Goal: Transaction & Acquisition: Subscribe to service/newsletter

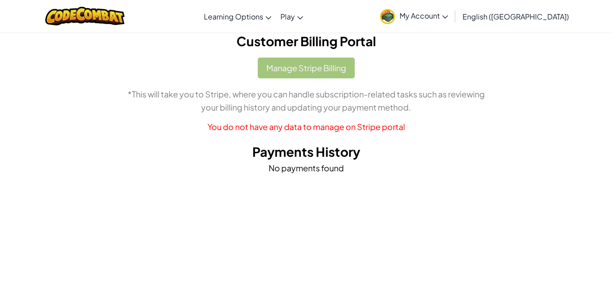
click at [448, 14] on span "My Account" at bounding box center [423, 16] width 48 height 10
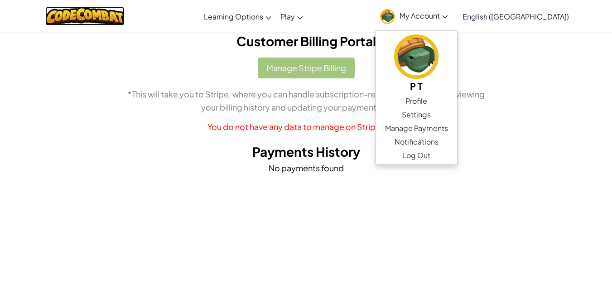
click at [87, 19] on img at bounding box center [84, 16] width 79 height 19
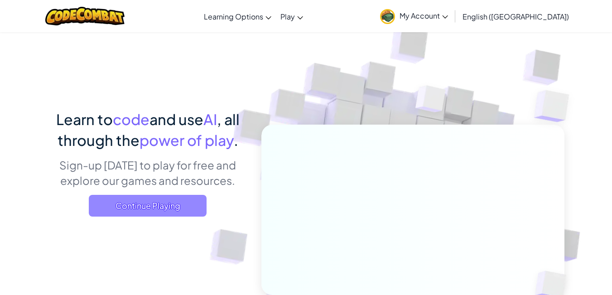
click at [158, 202] on span "Continue Playing" at bounding box center [148, 206] width 118 height 22
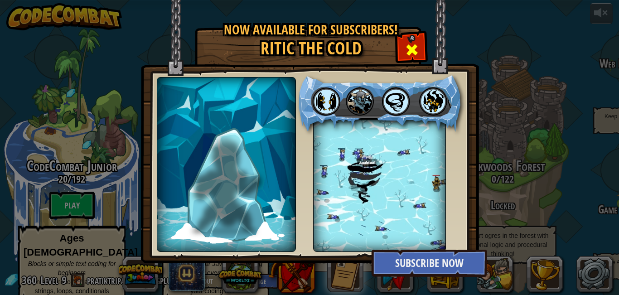
click at [418, 46] on div at bounding box center [411, 48] width 29 height 29
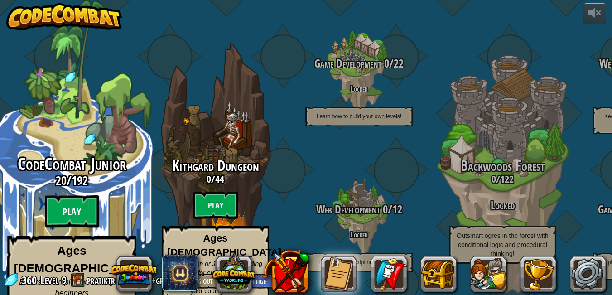
click at [59, 195] on btn "Play" at bounding box center [72, 211] width 54 height 33
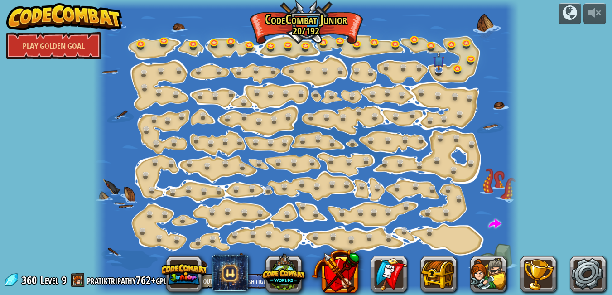
scroll to position [1, 0]
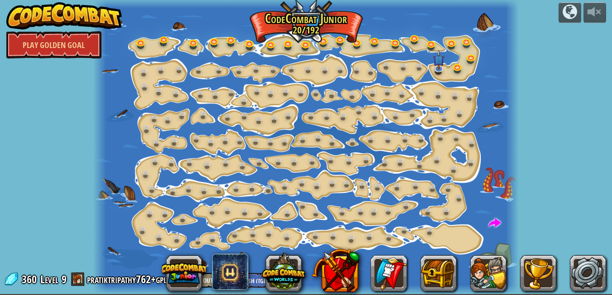
click at [0, 147] on div "powered by Play Golden Goal Step Change Change step arguments. 15a. Step Change…" at bounding box center [306, 146] width 612 height 295
click at [456, 241] on div at bounding box center [305, 146] width 425 height 295
click at [147, 174] on link at bounding box center [148, 175] width 18 height 18
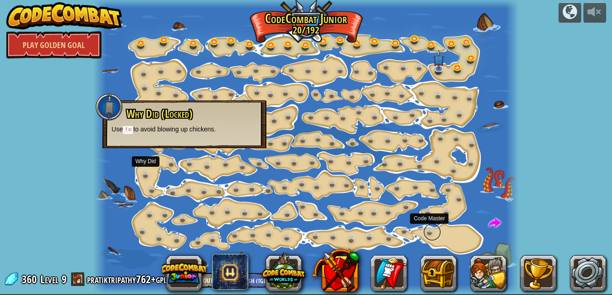
click at [433, 229] on link at bounding box center [432, 232] width 18 height 18
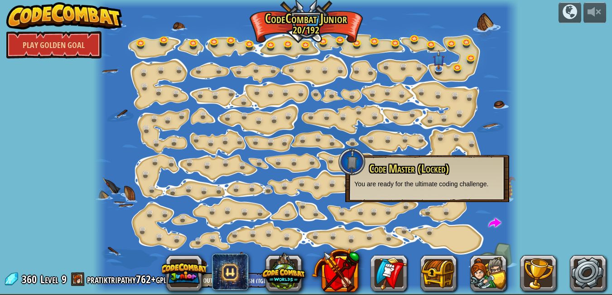
click at [475, 242] on div at bounding box center [305, 146] width 425 height 295
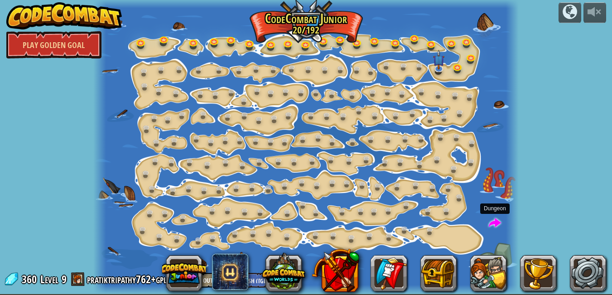
click at [496, 221] on span at bounding box center [495, 223] width 12 height 12
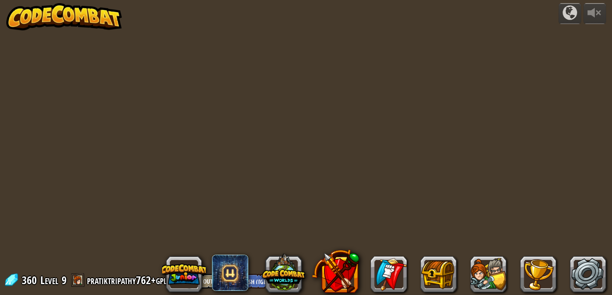
click at [496, 221] on div "powered by 360 Level 9 pratiktripathy762+gplus Log Out English (US) English (UK…" at bounding box center [306, 147] width 612 height 295
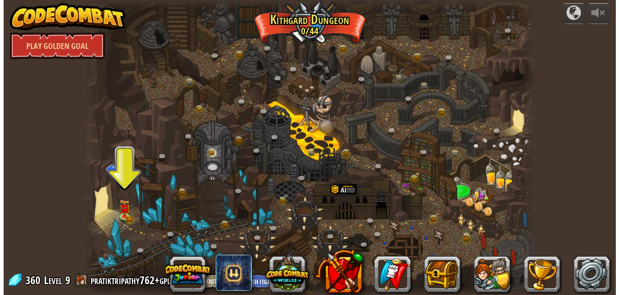
scroll to position [1, 0]
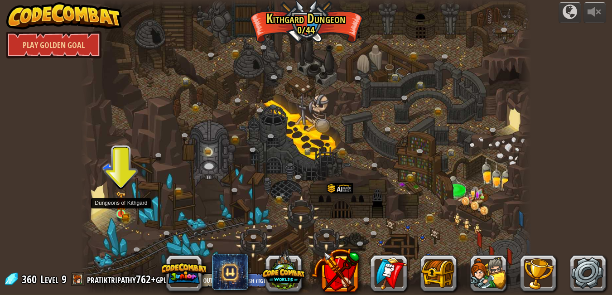
click at [120, 211] on img at bounding box center [121, 203] width 11 height 24
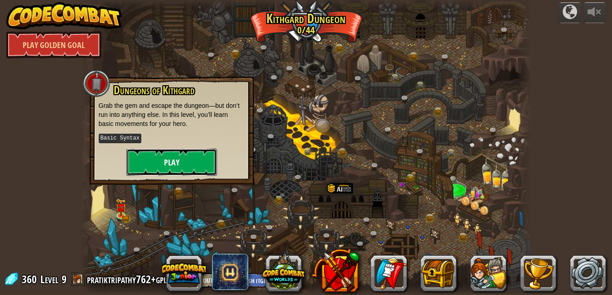
click at [161, 167] on button "Play" at bounding box center [171, 162] width 91 height 27
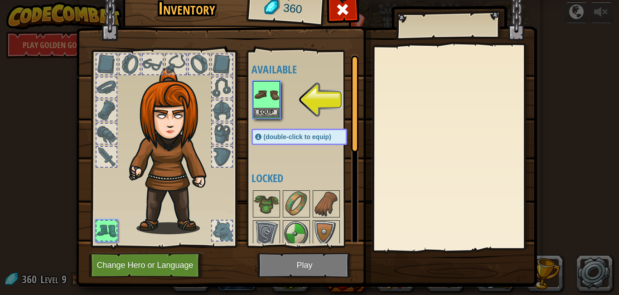
click at [290, 261] on img at bounding box center [306, 122] width 460 height 329
click at [267, 99] on img at bounding box center [266, 94] width 25 height 25
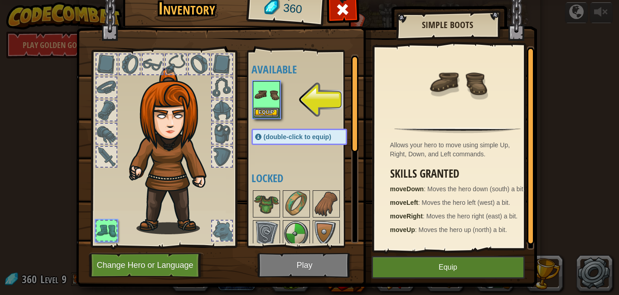
click at [307, 259] on img at bounding box center [306, 122] width 460 height 329
click at [440, 274] on button "Equip" at bounding box center [447, 267] width 153 height 23
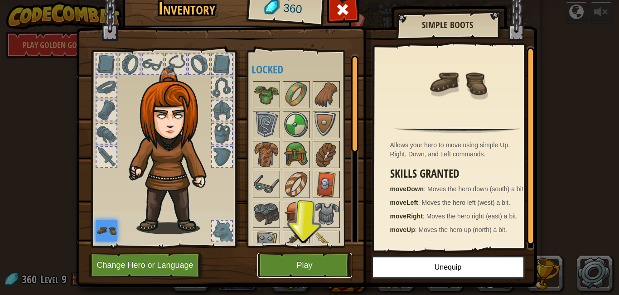
click at [326, 259] on button "Play" at bounding box center [304, 265] width 95 height 25
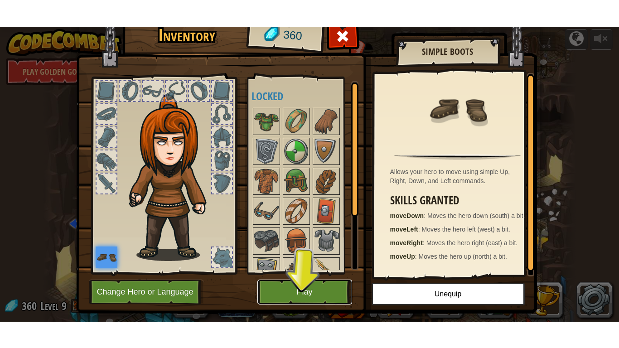
scroll to position [0, 0]
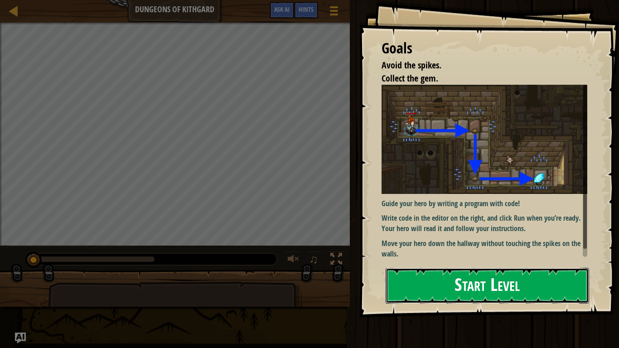
click at [508, 283] on button "Start Level" at bounding box center [486, 286] width 203 height 36
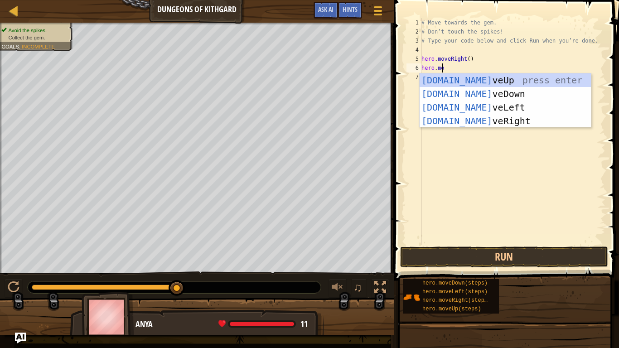
scroll to position [4, 1]
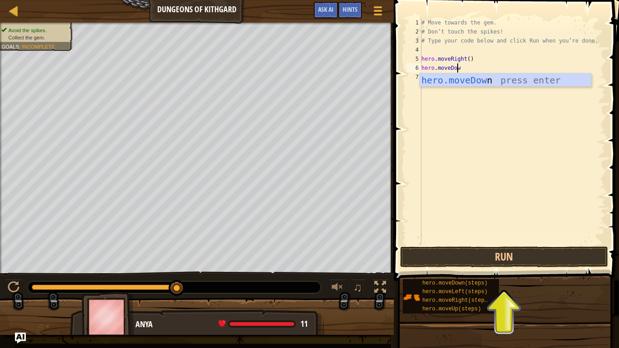
type textarea "hero.moveDown"
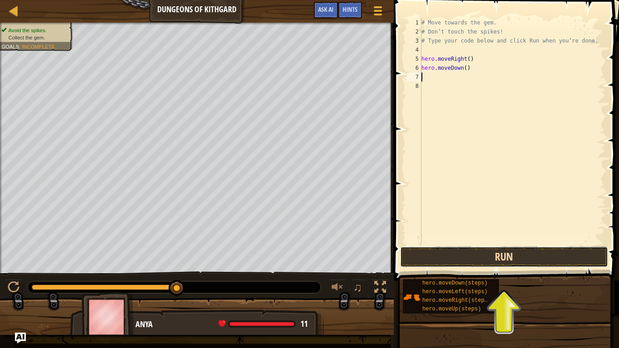
click at [529, 255] on button "Run" at bounding box center [504, 256] width 208 height 21
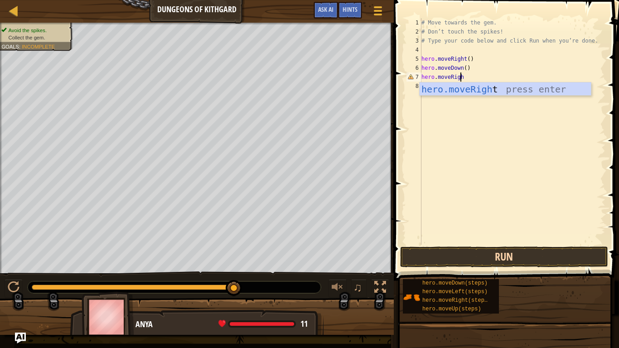
scroll to position [4, 3]
type textarea "hero.moveRight"
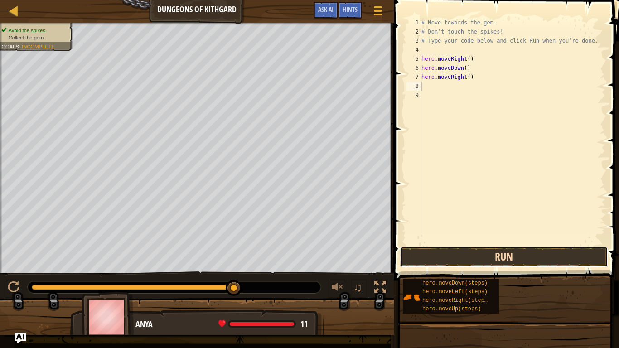
click at [530, 256] on button "Run" at bounding box center [504, 256] width 208 height 21
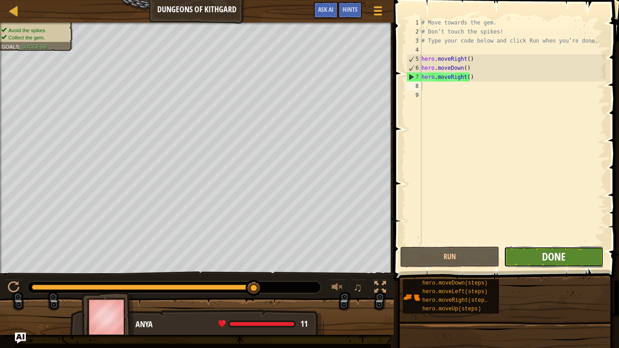
click at [543, 258] on span "Done" at bounding box center [554, 256] width 24 height 14
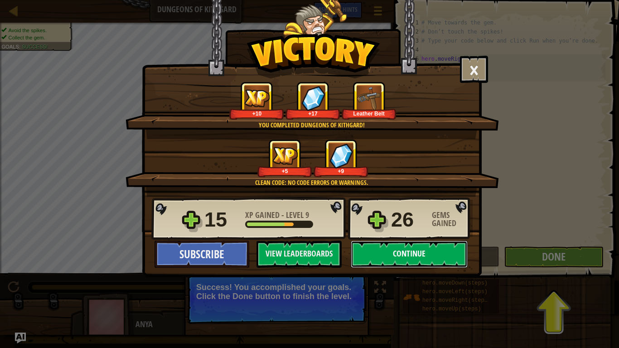
click at [427, 256] on button "Continue" at bounding box center [408, 253] width 117 height 27
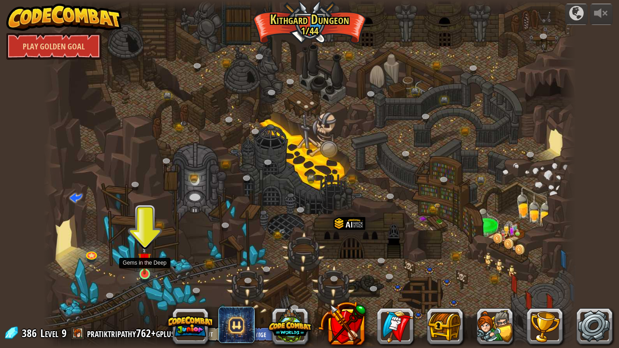
click at [147, 270] on img at bounding box center [145, 259] width 14 height 31
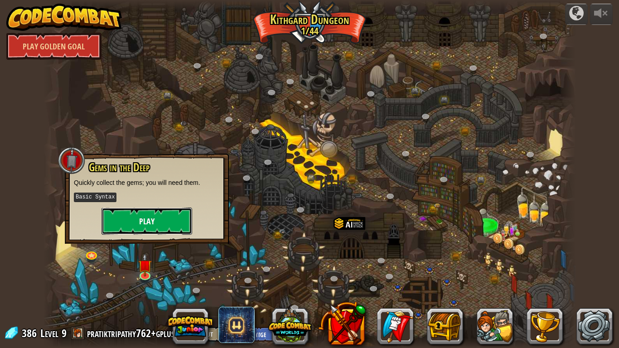
click at [152, 227] on button "Play" at bounding box center [146, 220] width 91 height 27
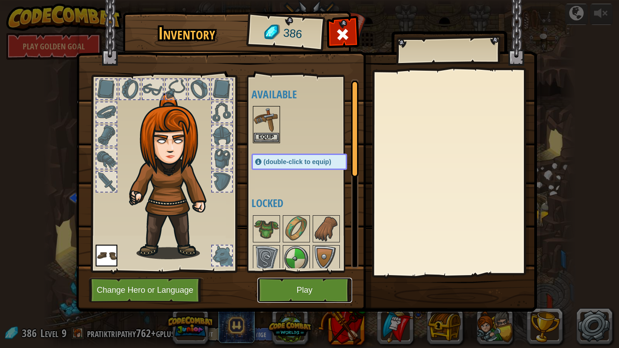
click at [293, 289] on button "Play" at bounding box center [304, 290] width 95 height 25
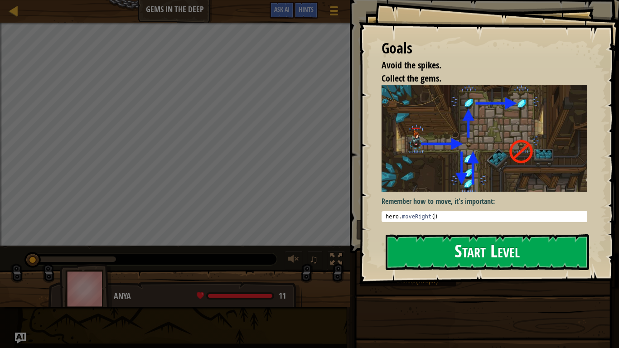
click at [508, 249] on button "Start Level" at bounding box center [486, 252] width 203 height 36
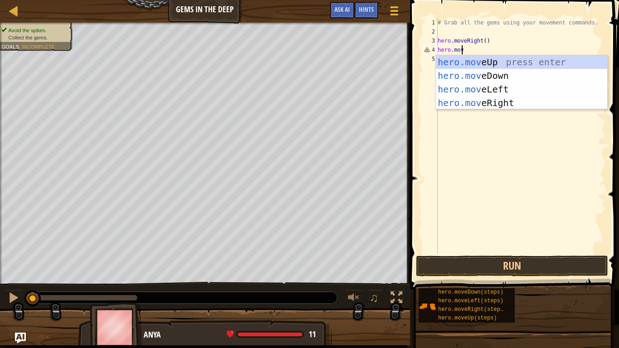
scroll to position [4, 1]
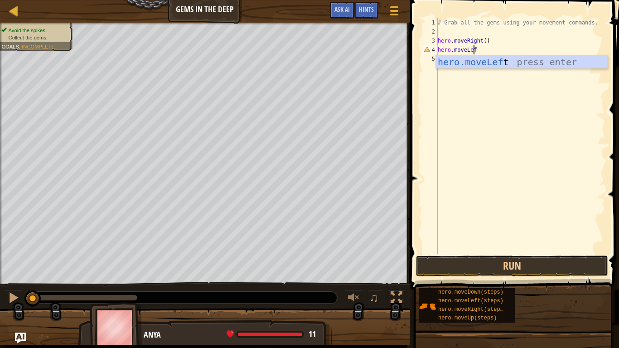
type textarea "hero.moveLeft"
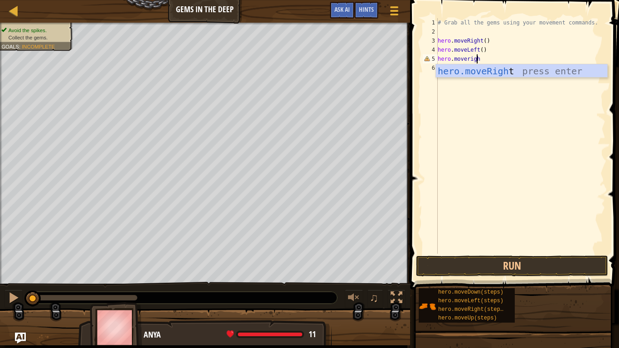
scroll to position [4, 3]
type textarea "hero.moveright"
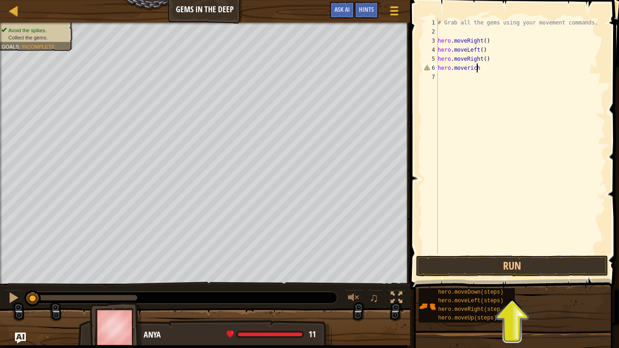
type textarea "hero.movericht"
type textarea "hero.moveRicght"
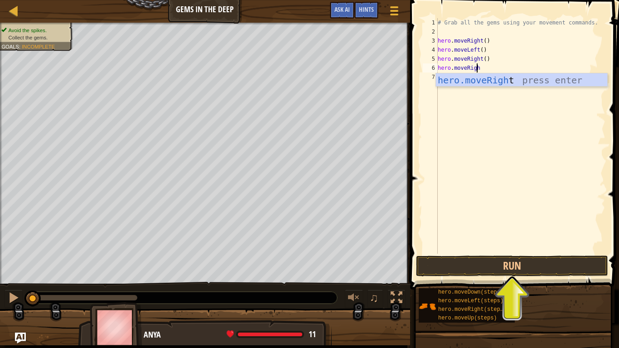
type textarea "hero.moveRight"
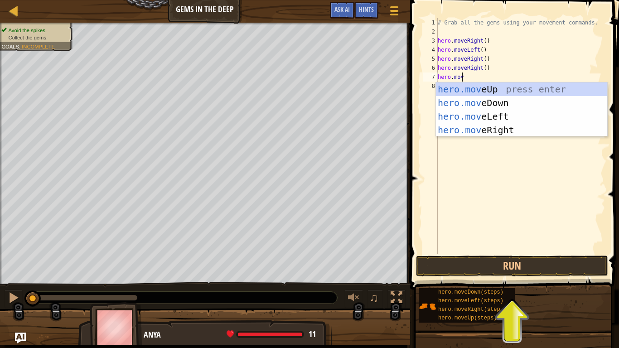
scroll to position [4, 1]
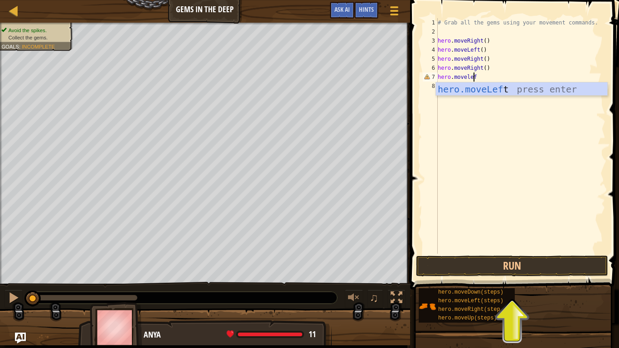
type textarea "hero.moveleft"
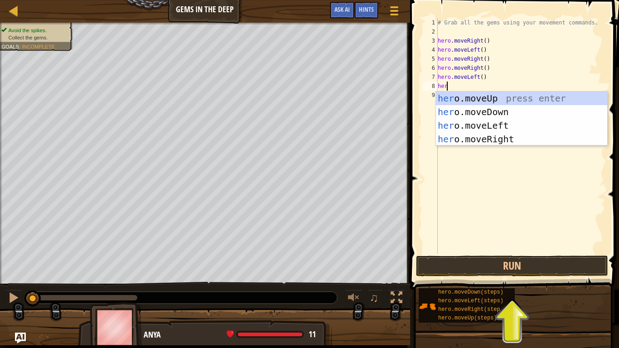
scroll to position [4, 0]
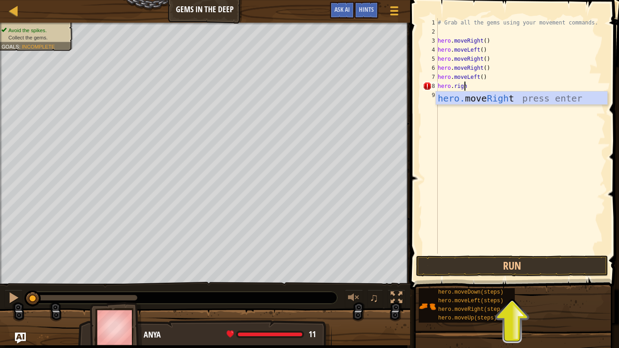
type textarea "hero.right"
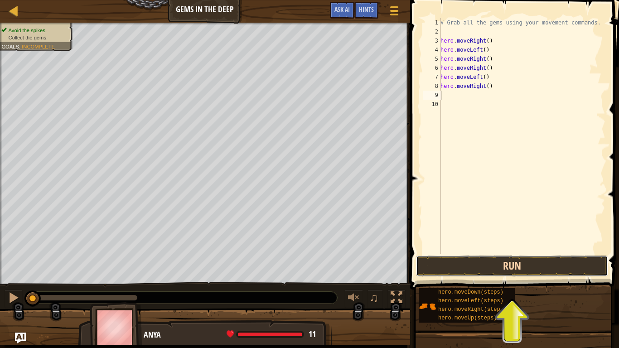
click at [537, 266] on button "Run" at bounding box center [512, 265] width 192 height 21
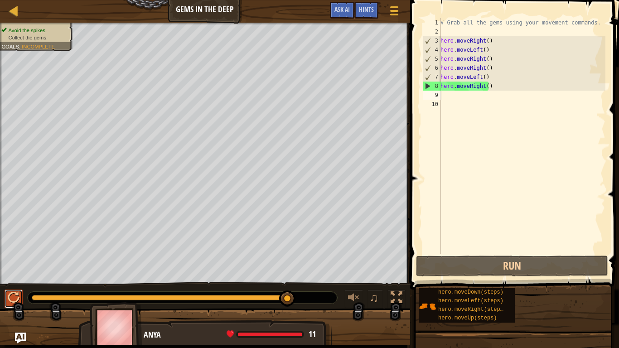
click at [16, 292] on div at bounding box center [14, 298] width 12 height 12
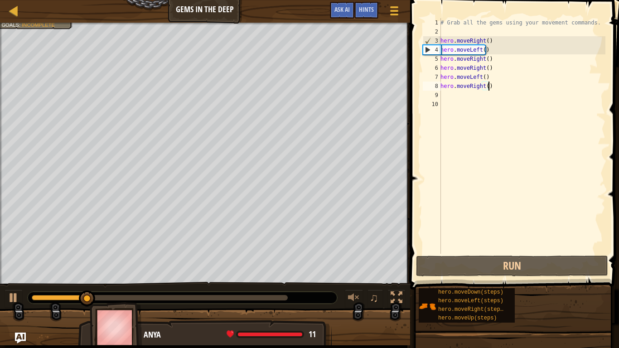
click at [492, 84] on div "# Grab all the gems using your movement commands. hero . moveRight ( ) hero . m…" at bounding box center [521, 145] width 167 height 254
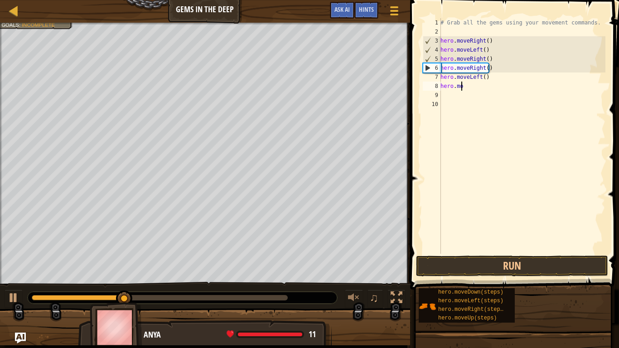
type textarea "h"
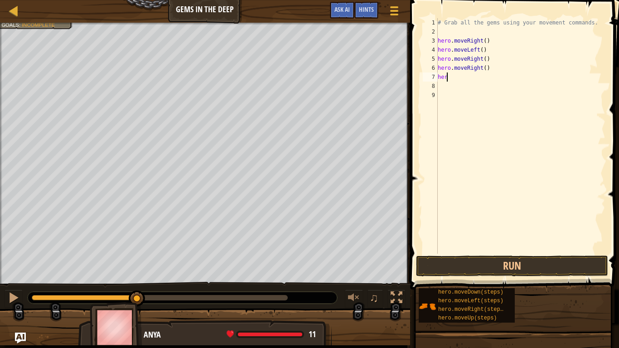
type textarea "h"
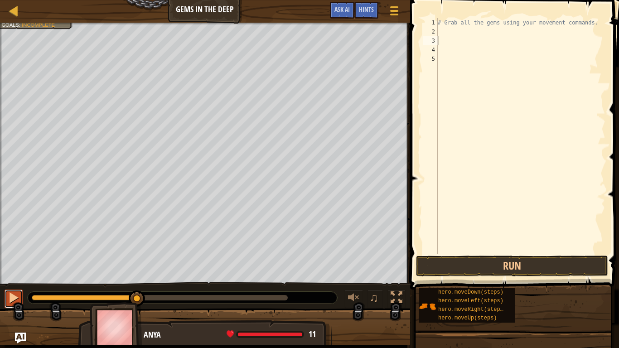
click at [16, 294] on div at bounding box center [14, 298] width 12 height 12
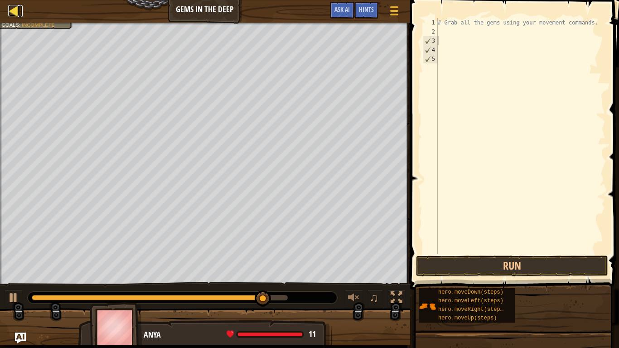
click at [15, 10] on div at bounding box center [13, 10] width 11 height 11
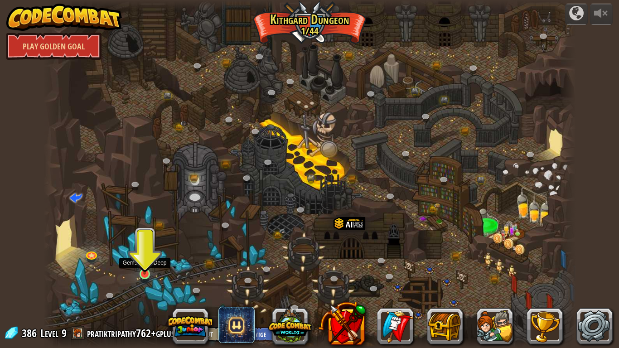
click at [146, 263] on img at bounding box center [145, 259] width 14 height 31
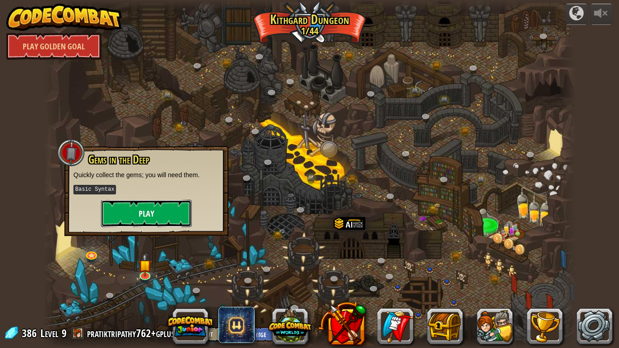
click at [150, 205] on button "Play" at bounding box center [146, 213] width 91 height 27
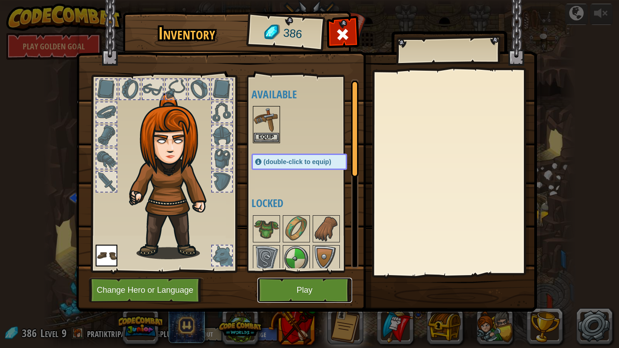
click at [322, 294] on button "Play" at bounding box center [304, 290] width 95 height 25
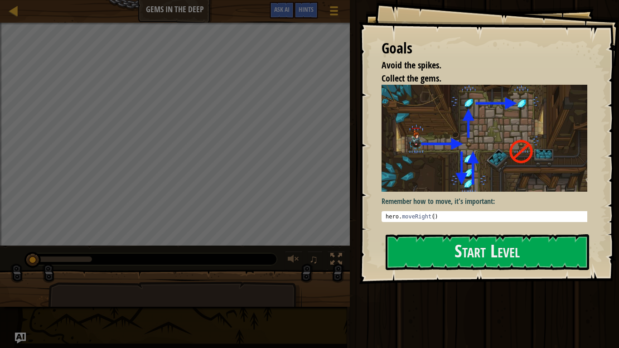
click at [484, 233] on div "Goals Avoid the spikes. Collect the gems. Remember how to move, it's important:…" at bounding box center [489, 142] width 260 height 284
click at [484, 252] on button "Start Level" at bounding box center [486, 252] width 203 height 36
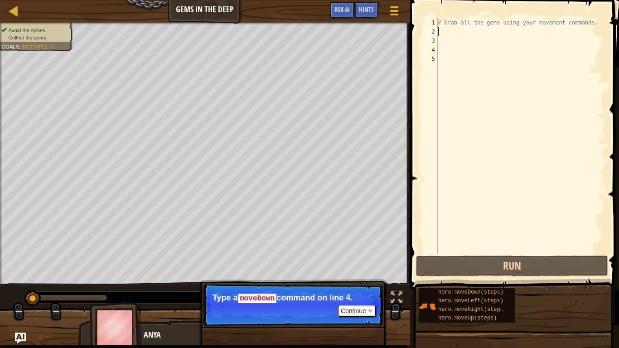
type textarea "# Grab all the gems using your movement commands."
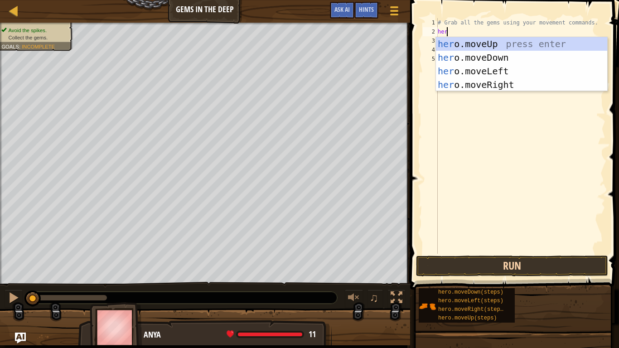
scroll to position [4, 0]
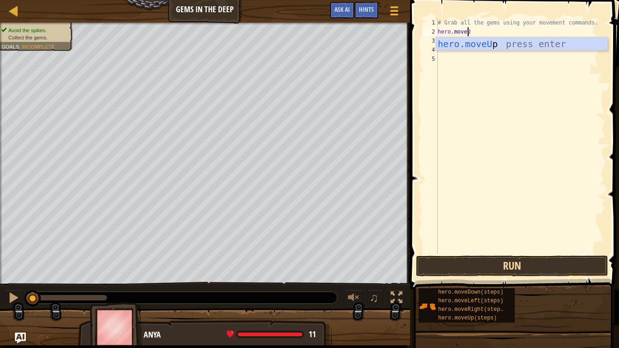
type textarea "hero.moveUP"
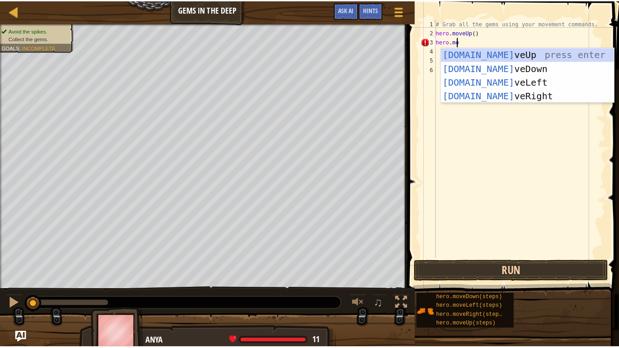
scroll to position [4, 1]
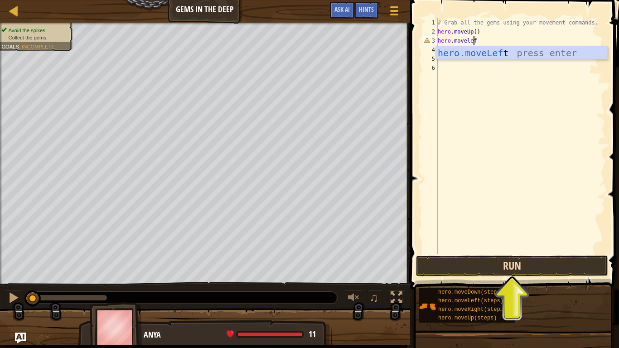
type textarea "hero.moveleft"
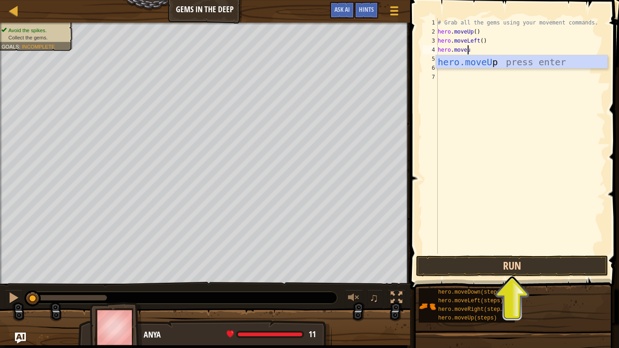
type textarea "hero.moveup"
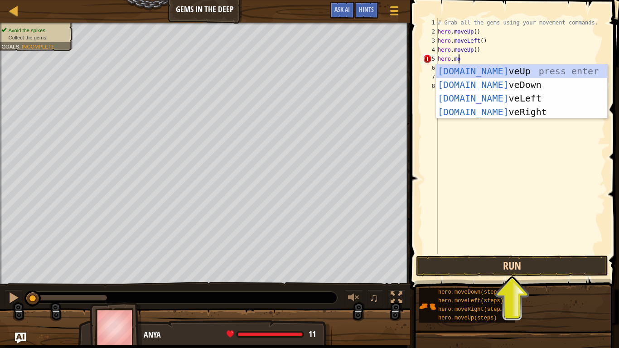
scroll to position [4, 1]
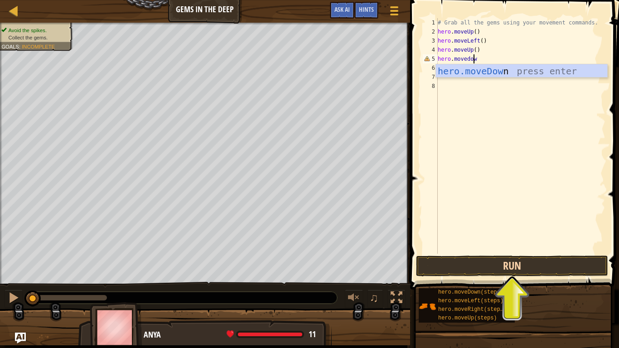
type textarea "hero.movedown"
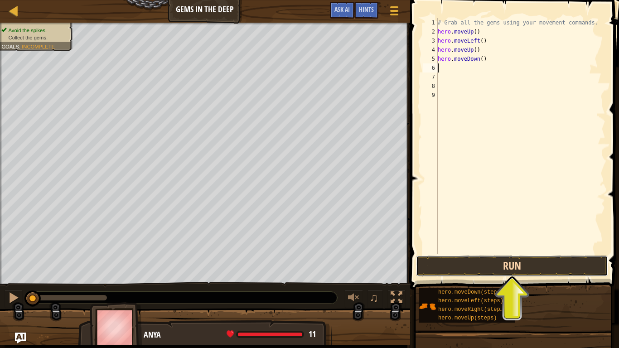
click at [540, 259] on button "Run" at bounding box center [512, 265] width 192 height 21
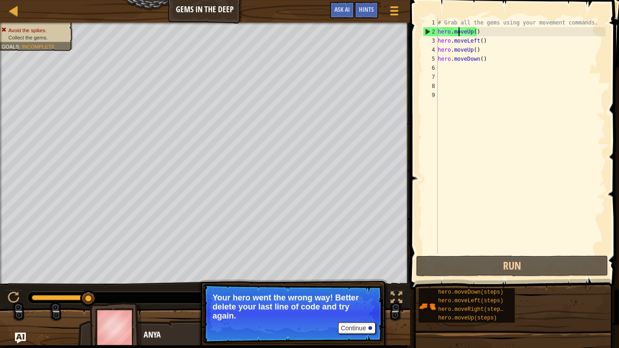
click at [459, 33] on div "# Grab all the gems using your movement commands. hero . moveUp ( ) hero . move…" at bounding box center [520, 145] width 169 height 254
drag, startPoint x: 464, startPoint y: 32, endPoint x: 470, endPoint y: 32, distance: 5.9
click at [470, 32] on div "# Grab all the gems using your movement commands. hero . moveUp ( ) hero . move…" at bounding box center [520, 145] width 169 height 254
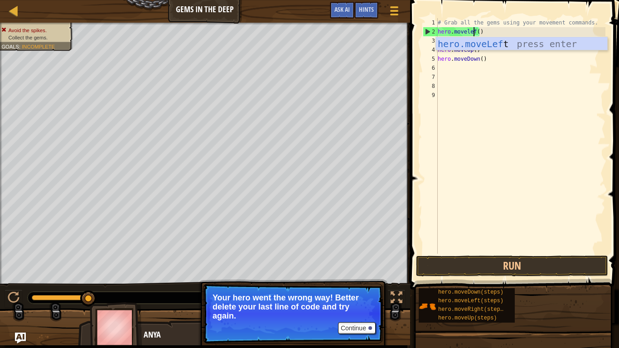
scroll to position [4, 3]
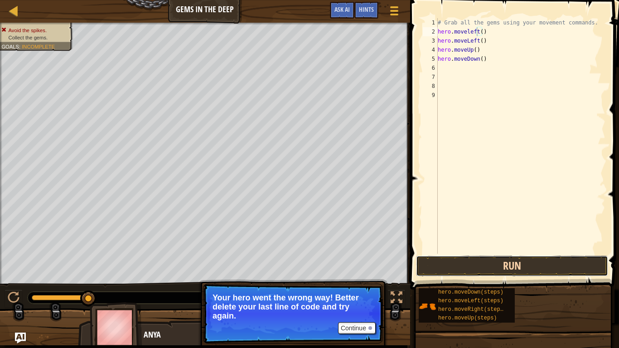
click at [514, 262] on button "Run" at bounding box center [512, 265] width 192 height 21
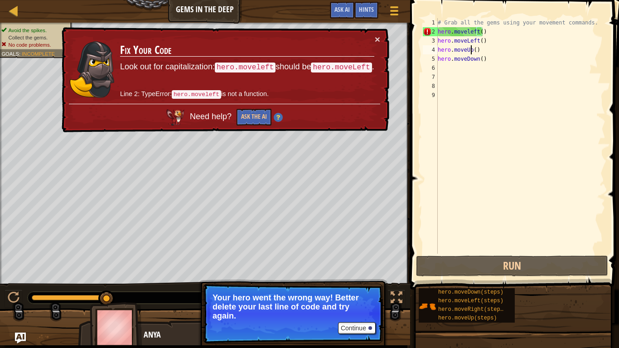
click at [470, 53] on div "# Grab all the gems using your movement commands. hero . moveleft ( ) hero . mo…" at bounding box center [520, 145] width 169 height 254
click at [476, 63] on div "# Grab all the gems using your movement commands. hero . moveleft ( ) hero . mo…" at bounding box center [520, 145] width 169 height 254
type textarea "hero.moveDown()"
click at [523, 115] on div "# Grab all the gems using your movement commands. hero . moveleft ( ) hero . mo…" at bounding box center [520, 145] width 169 height 254
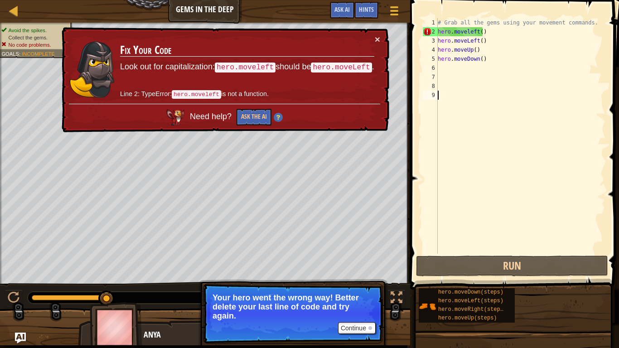
scroll to position [4, 0]
click at [468, 30] on div "# Grab all the gems using your movement commands. hero . moveleft ( ) hero . mo…" at bounding box center [520, 145] width 169 height 254
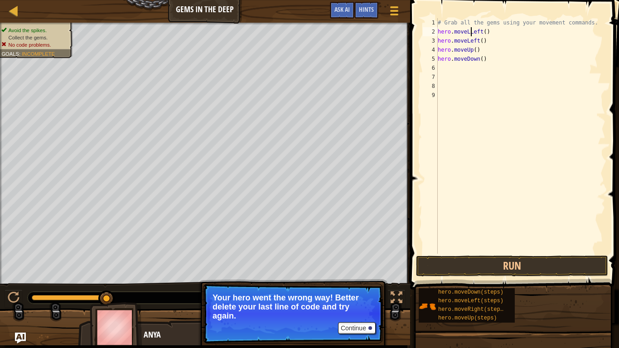
scroll to position [4, 3]
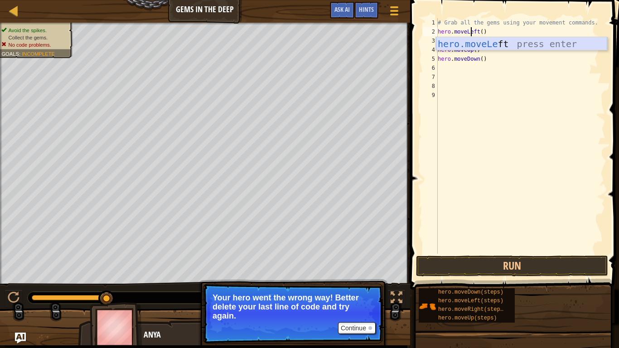
click at [549, 46] on div "hero.moveLe ft press enter" at bounding box center [521, 57] width 171 height 41
type textarea "hero.moveLeft"
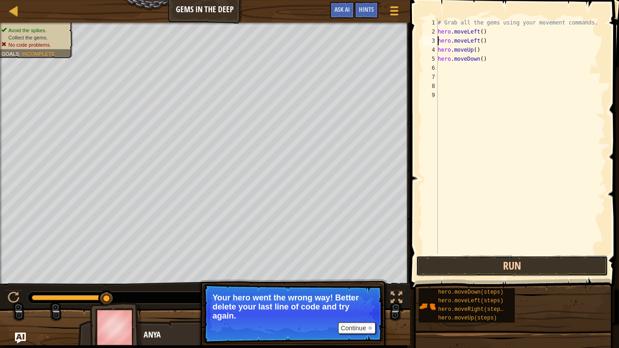
click at [502, 263] on button "Run" at bounding box center [512, 265] width 192 height 21
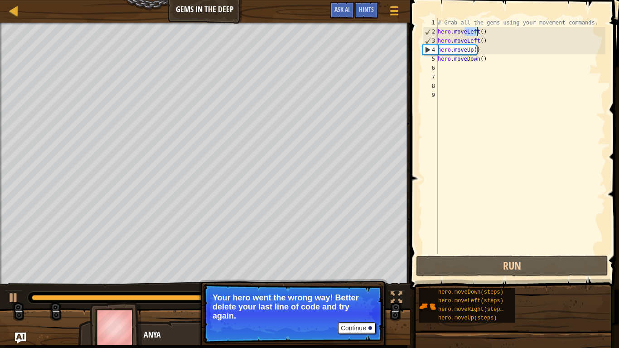
drag, startPoint x: 464, startPoint y: 30, endPoint x: 475, endPoint y: 30, distance: 11.8
click at [475, 30] on div "# Grab all the gems using your movement commands. hero . moveLeft ( ) hero . mo…" at bounding box center [520, 145] width 169 height 254
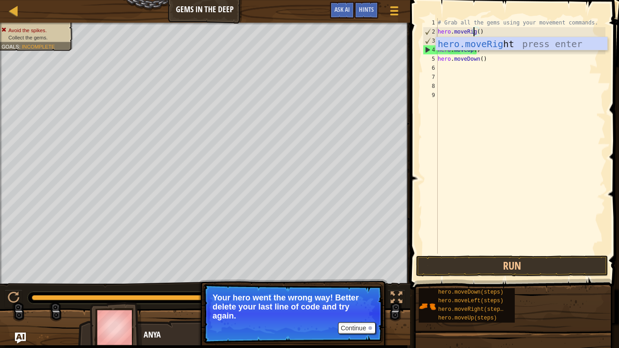
scroll to position [4, 3]
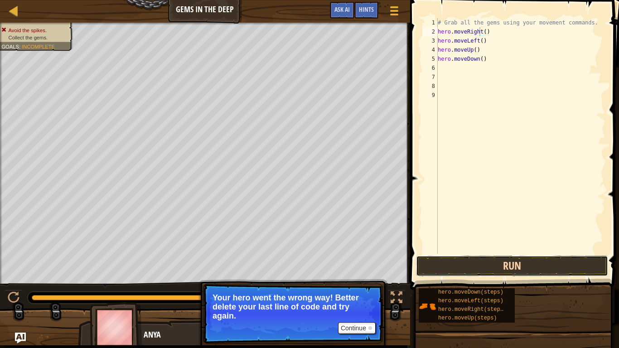
click at [505, 268] on button "Run" at bounding box center [512, 265] width 192 height 21
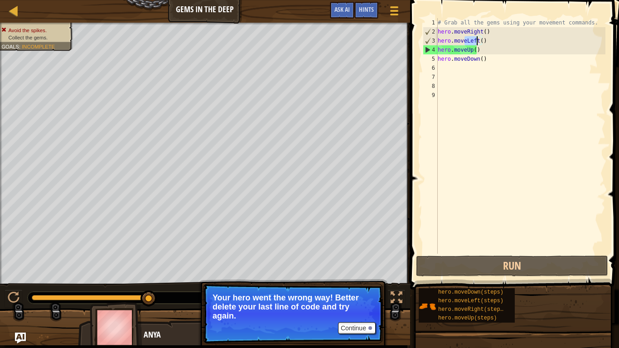
drag, startPoint x: 465, startPoint y: 42, endPoint x: 476, endPoint y: 41, distance: 10.9
click at [476, 41] on div "# Grab all the gems using your movement commands. hero . moveRight ( ) hero . m…" at bounding box center [520, 145] width 169 height 254
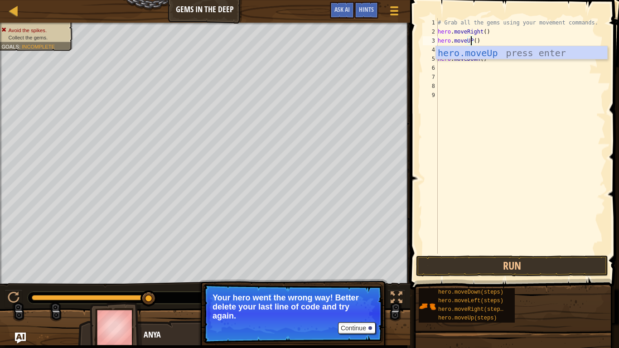
scroll to position [4, 3]
click at [481, 49] on div "hero.moveUp press enter" at bounding box center [521, 66] width 171 height 41
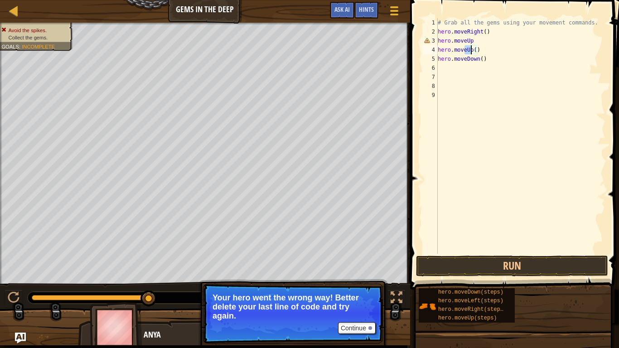
drag, startPoint x: 463, startPoint y: 50, endPoint x: 470, endPoint y: 51, distance: 6.4
click at [470, 51] on div "# Grab all the gems using your movement commands. hero . moveRight ( ) hero . m…" at bounding box center [520, 145] width 169 height 254
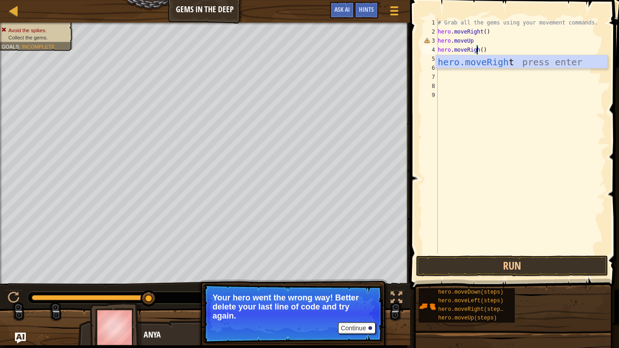
scroll to position [4, 3]
type textarea "hero.moveRight()"
click at [478, 86] on div "# Grab all the gems using your movement commands. hero . moveRight ( ) hero . m…" at bounding box center [520, 145] width 169 height 254
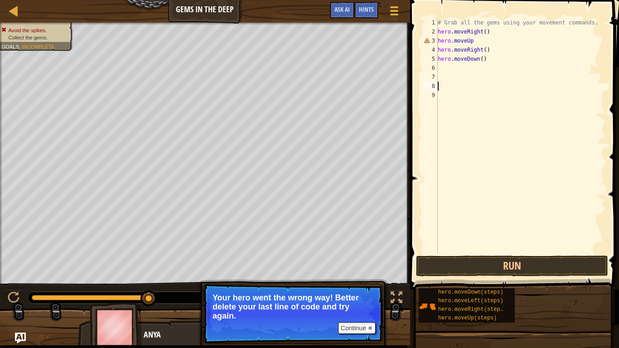
click at [481, 60] on div "# Grab all the gems using your movement commands. hero . moveRight ( ) hero . m…" at bounding box center [520, 145] width 169 height 254
type textarea "hero.moveDown()"
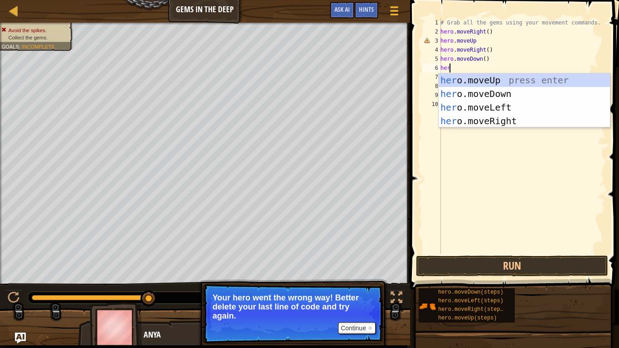
scroll to position [4, 0]
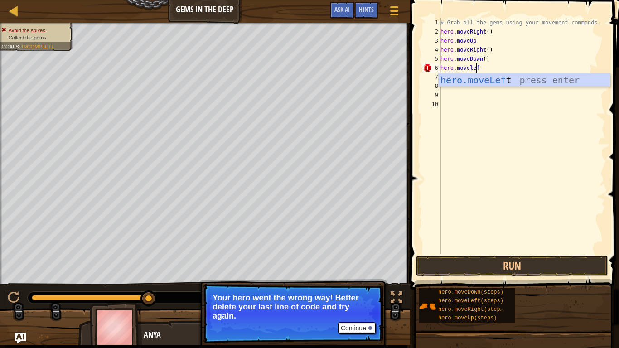
type textarea "hero.moveleft"
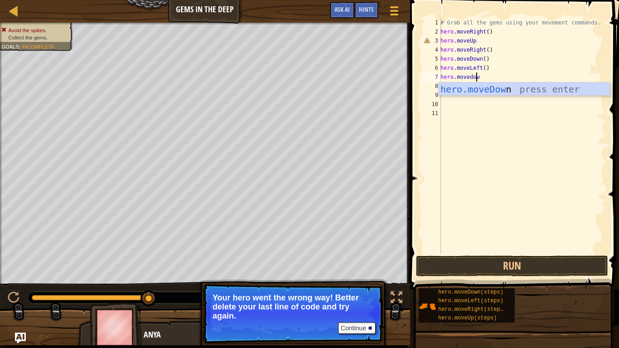
type textarea "hero.movedown"
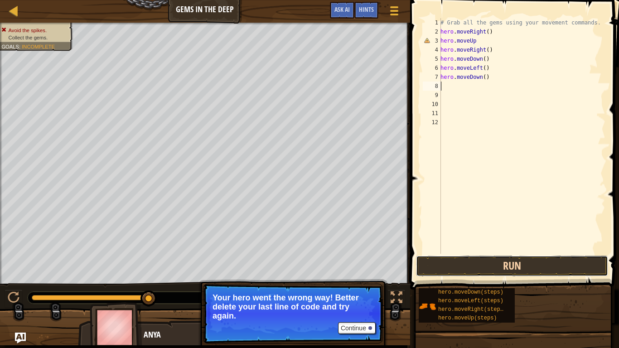
click at [520, 271] on button "Run" at bounding box center [512, 265] width 192 height 21
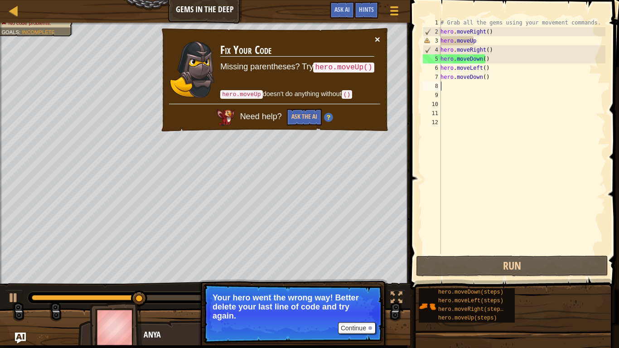
click at [377, 40] on button "×" at bounding box center [376, 39] width 5 height 10
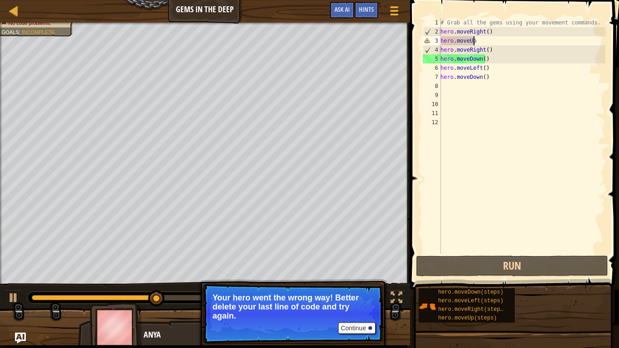
click at [476, 38] on div "# Grab all the gems using your movement commands. hero . moveRight ( ) hero . m…" at bounding box center [521, 145] width 167 height 254
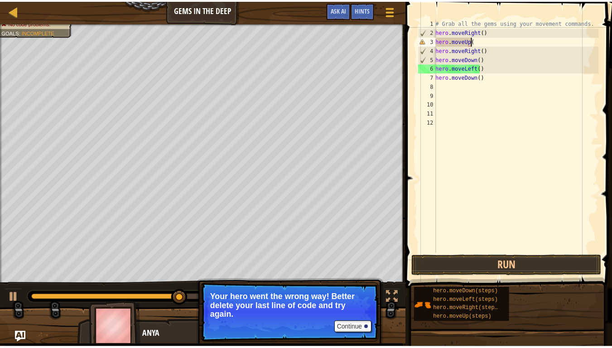
scroll to position [4, 3]
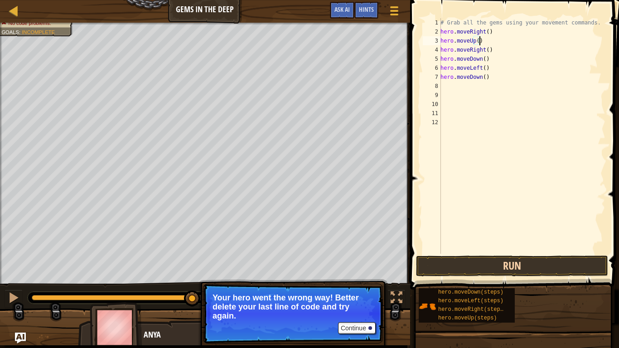
type textarea "hero.moveUp()"
click at [556, 261] on button "Run" at bounding box center [512, 265] width 192 height 21
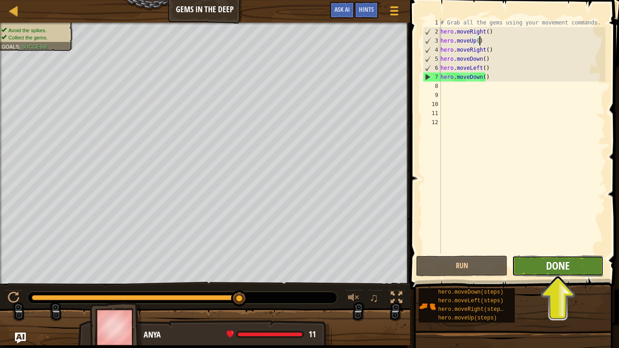
click at [556, 262] on span "Done" at bounding box center [558, 265] width 24 height 14
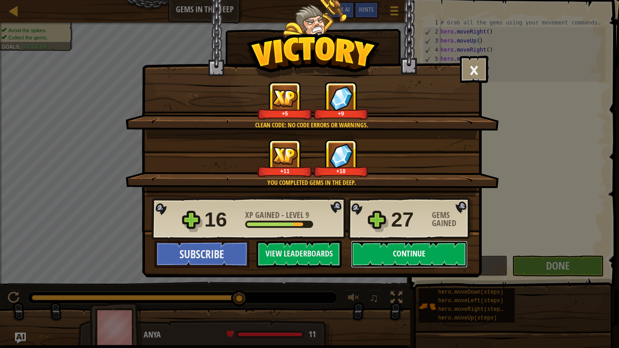
click at [419, 250] on button "Continue" at bounding box center [408, 253] width 117 height 27
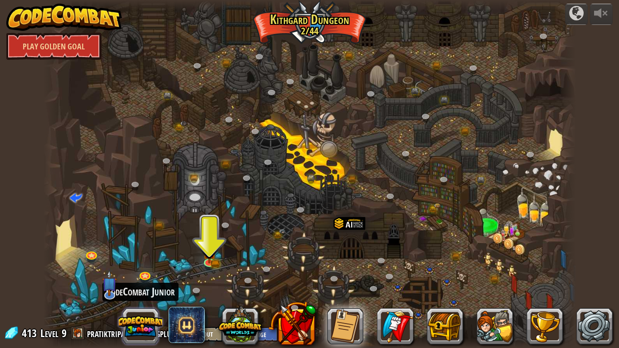
click at [143, 294] on button at bounding box center [140, 325] width 43 height 43
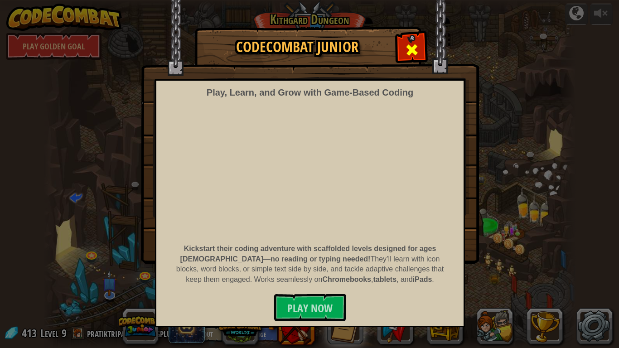
click at [417, 48] on span at bounding box center [411, 50] width 14 height 14
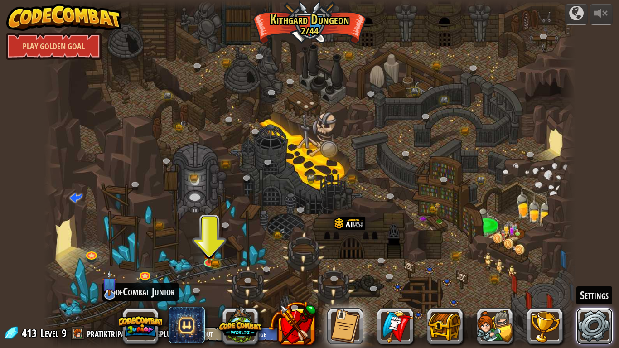
click at [603, 294] on link at bounding box center [594, 326] width 36 height 36
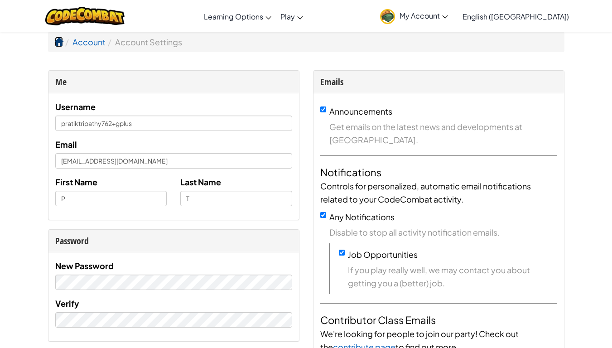
click at [62, 40] on span at bounding box center [59, 42] width 8 height 8
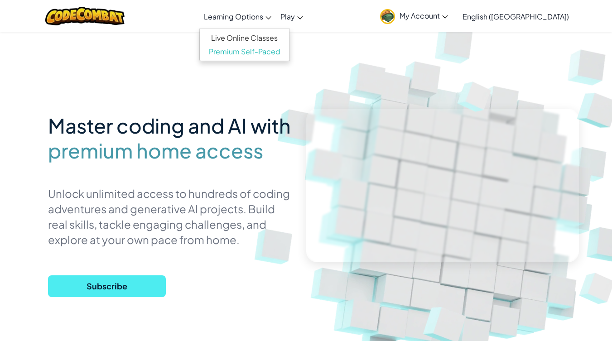
click at [271, 19] on icon at bounding box center [268, 17] width 6 height 3
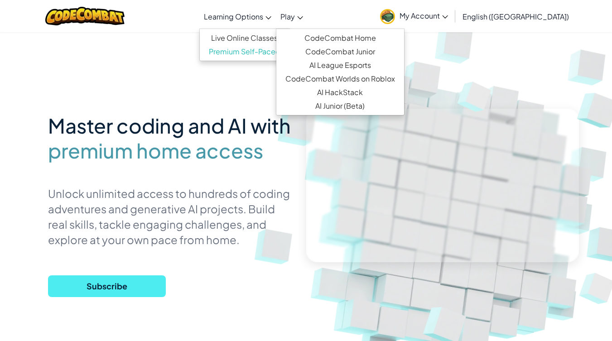
click at [295, 15] on span "Play" at bounding box center [287, 17] width 14 height 10
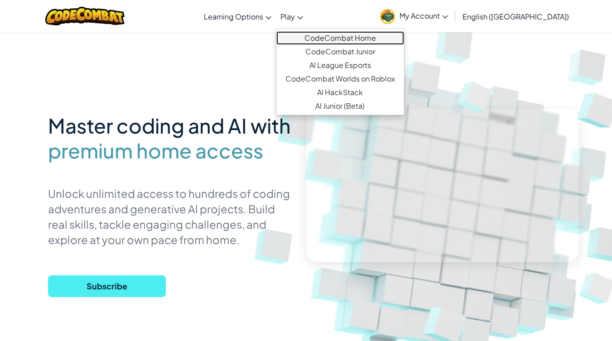
click at [369, 37] on link "CodeCombat Home" at bounding box center [340, 38] width 128 height 14
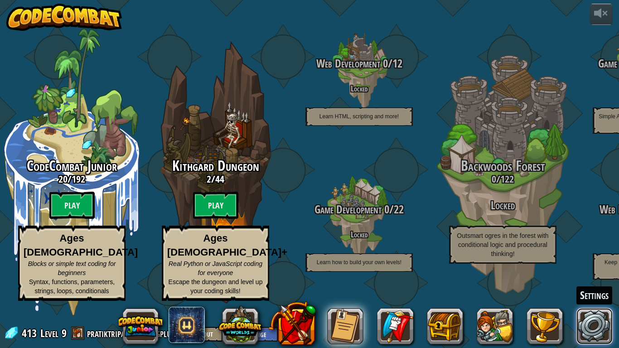
click at [584, 294] on link at bounding box center [594, 326] width 36 height 36
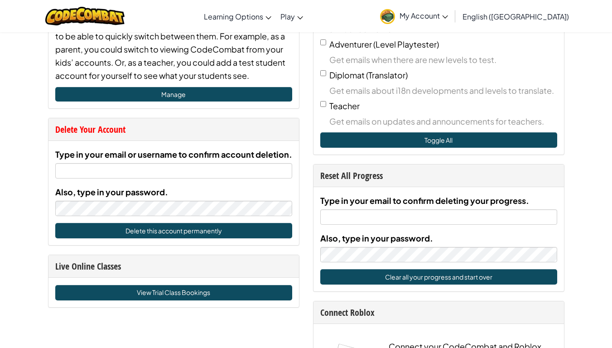
scroll to position [453, 0]
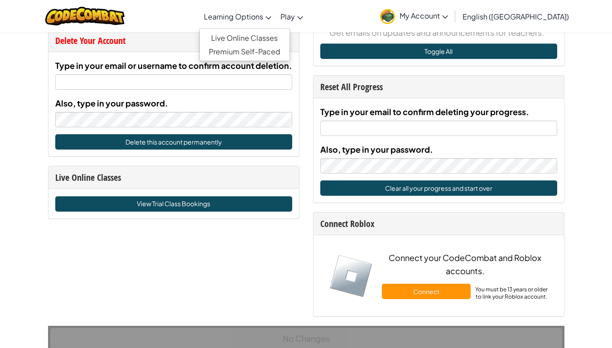
click at [276, 22] on link "Learning Options" at bounding box center [237, 16] width 77 height 24
click at [448, 18] on span "My Account" at bounding box center [423, 16] width 48 height 10
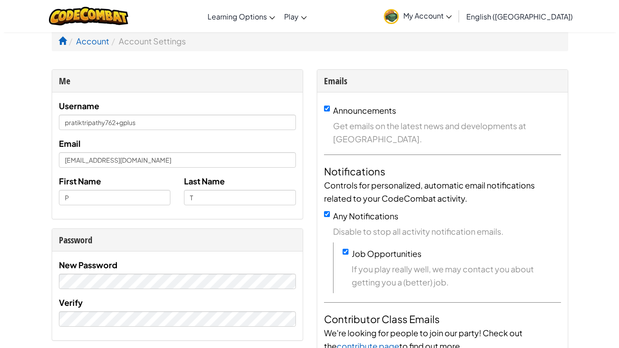
scroll to position [0, 0]
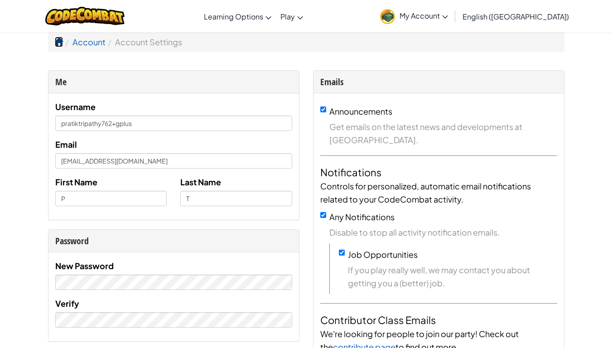
click at [57, 43] on span at bounding box center [59, 42] width 8 height 8
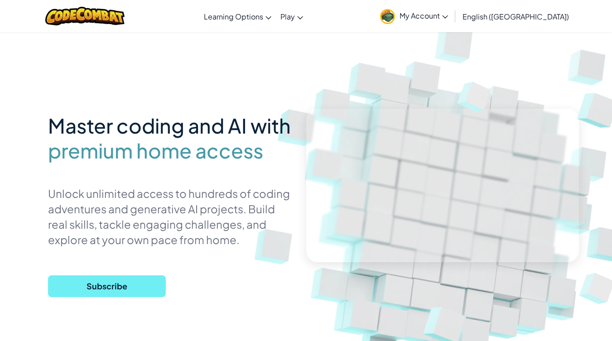
click at [155, 285] on span "Subscribe" at bounding box center [107, 286] width 118 height 22
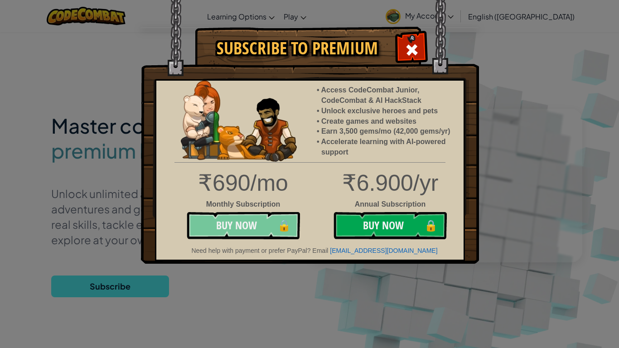
click at [235, 229] on button "Buy Now 🔒" at bounding box center [243, 225] width 113 height 27
